Goal: Find specific page/section: Find specific page/section

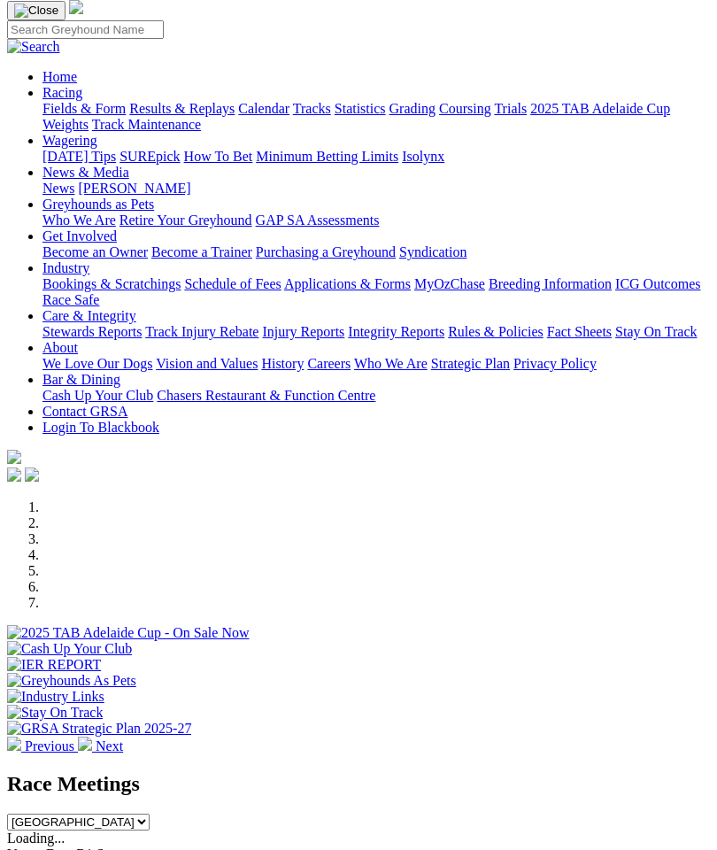
scroll to position [95, 0]
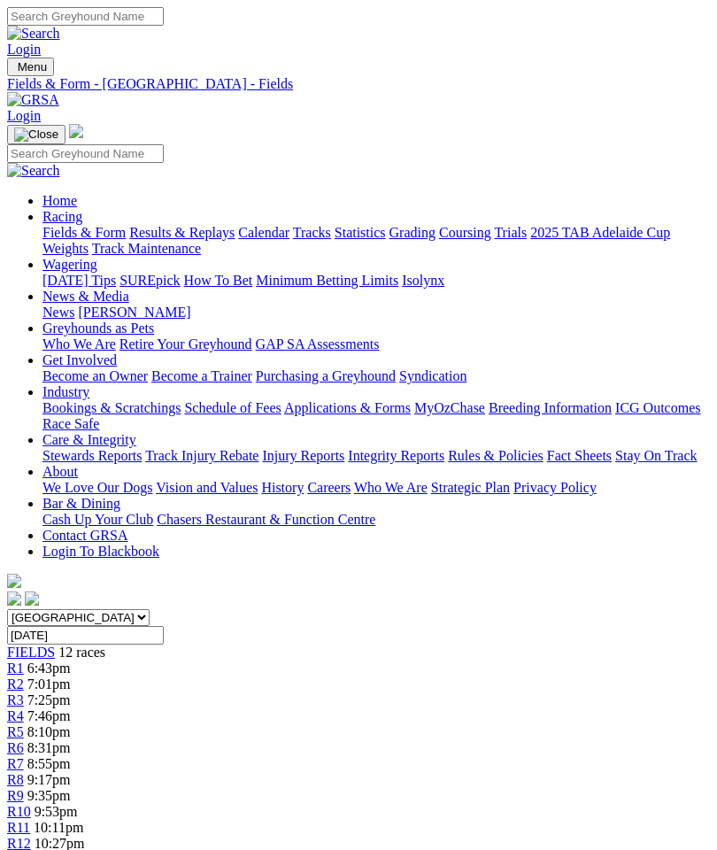
click at [14, 71] on img "Toggle navigation" at bounding box center [14, 71] width 0 height 0
click at [126, 234] on link "Fields & Form" at bounding box center [84, 232] width 83 height 15
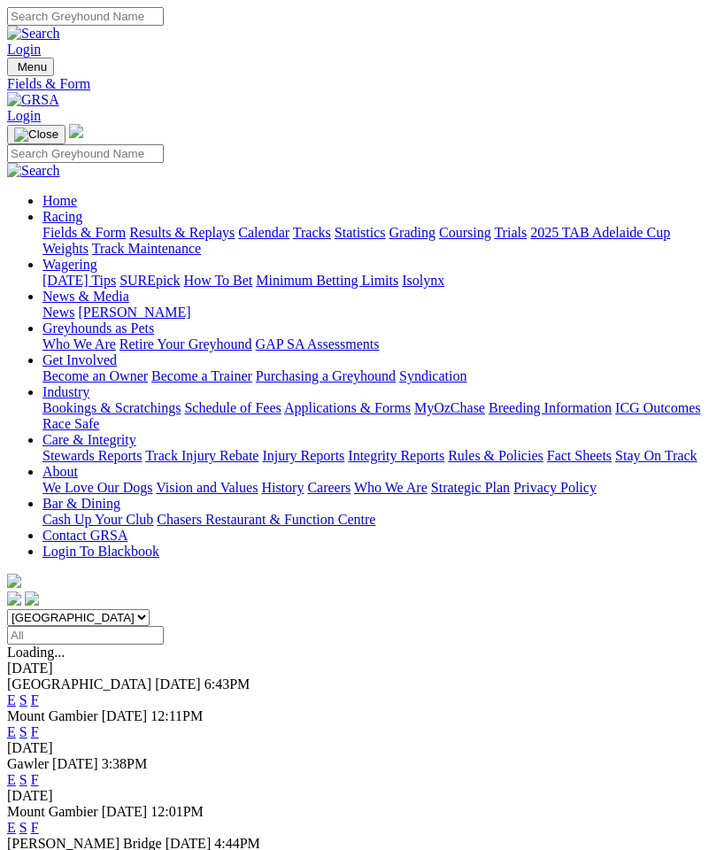
click at [39, 772] on link "F" at bounding box center [35, 779] width 8 height 15
